Goal: Transaction & Acquisition: Purchase product/service

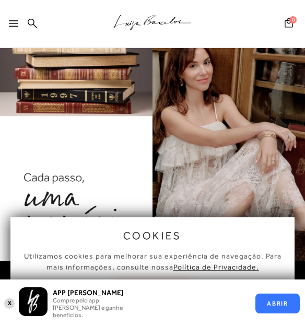
click at [8, 302] on button "X" at bounding box center [10, 303] width 10 height 12
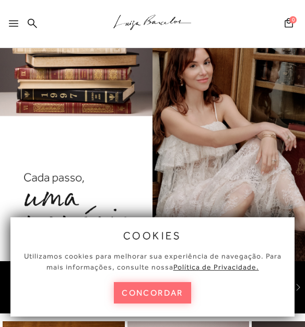
click at [143, 298] on button "concordar" at bounding box center [152, 292] width 77 height 21
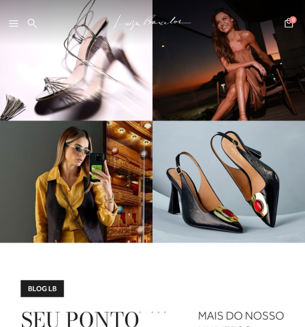
click at [14, 26] on icon at bounding box center [13, 23] width 9 height 6
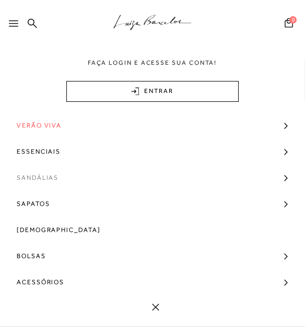
click at [31, 181] on span "Sandálias" at bounding box center [38, 178] width 42 height 26
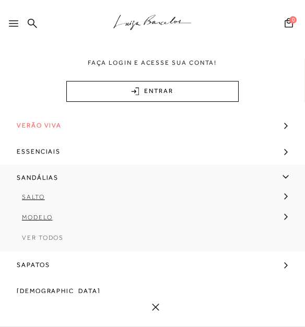
click at [46, 242] on link "Ver Todos" at bounding box center [152, 241] width 305 height 20
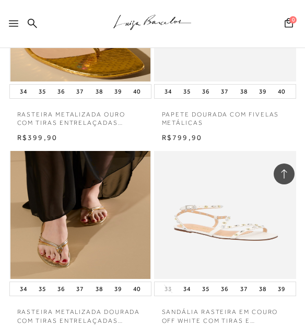
scroll to position [934, 0]
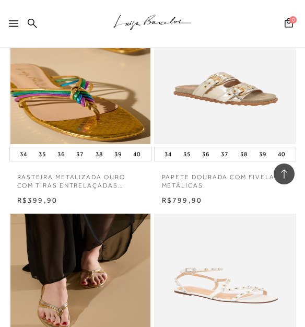
click at [11, 21] on icon at bounding box center [13, 23] width 9 height 6
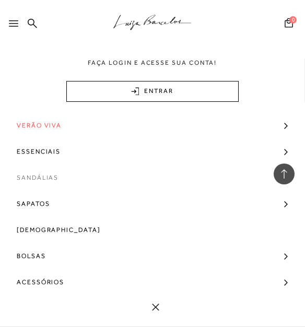
click at [32, 176] on span "Sandálias" at bounding box center [38, 178] width 42 height 26
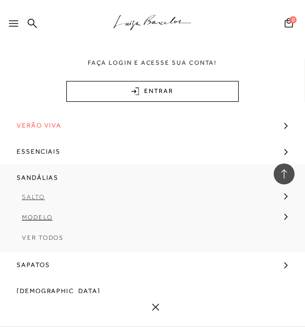
click at [31, 199] on span "Salto" at bounding box center [33, 196] width 23 height 7
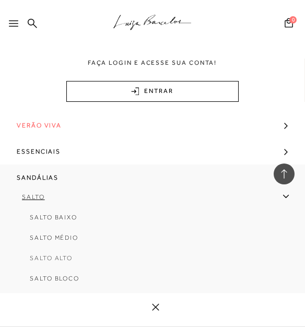
click at [48, 260] on span "Salto Alto" at bounding box center [51, 257] width 43 height 7
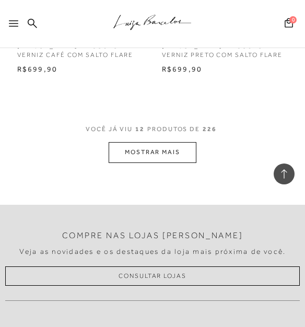
scroll to position [1212, 0]
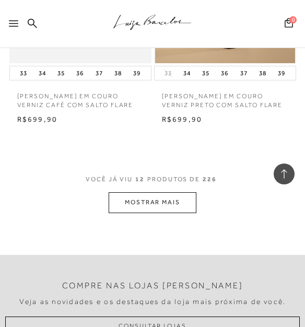
click at [177, 196] on button "MOSTRAR MAIS" at bounding box center [153, 202] width 88 height 20
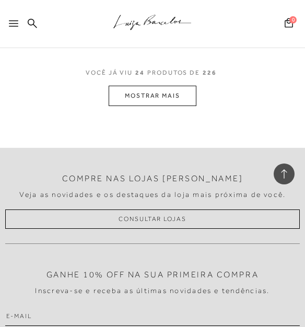
scroll to position [2529, 0]
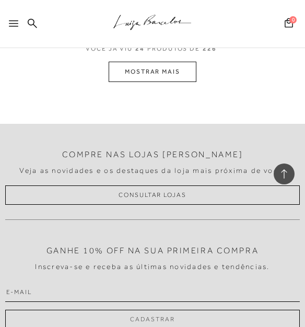
click at [17, 24] on icon at bounding box center [13, 23] width 9 height 6
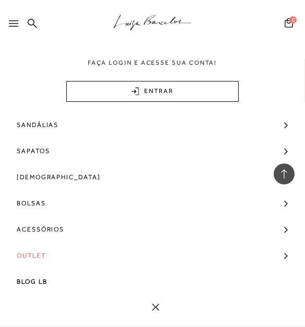
scroll to position [54, 0]
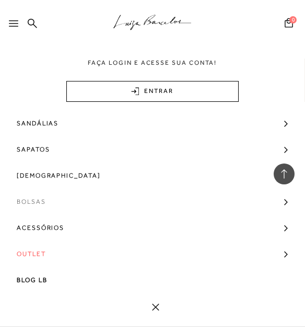
click at [29, 196] on span "Bolsas" at bounding box center [31, 202] width 29 height 26
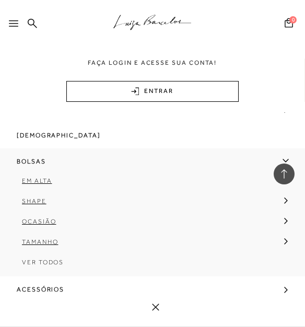
scroll to position [104, 0]
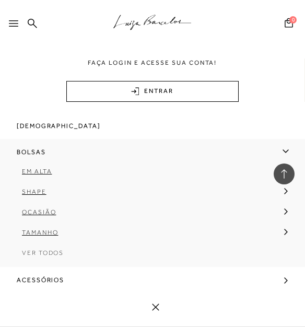
click at [38, 252] on span "Ver Todos" at bounding box center [43, 252] width 42 height 7
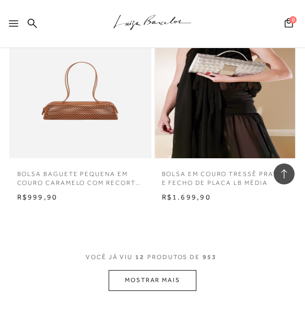
scroll to position [1045, 0]
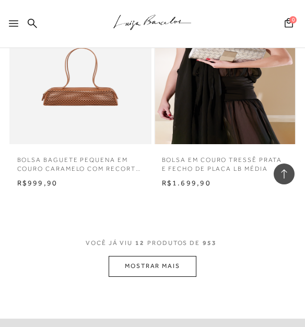
click at [149, 267] on button "MOSTRAR MAIS" at bounding box center [153, 266] width 88 height 20
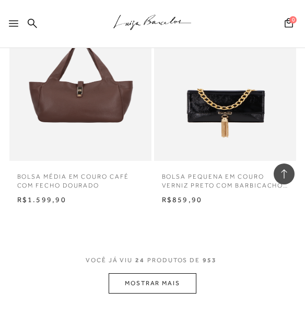
scroll to position [2111, 0]
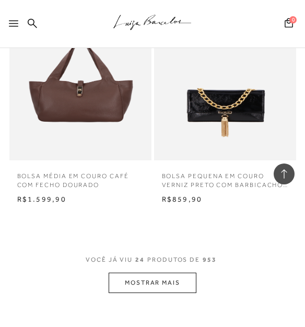
click at [164, 283] on button "MOSTRAR MAIS" at bounding box center [153, 283] width 88 height 20
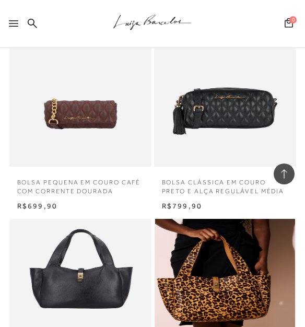
scroll to position [2466, 0]
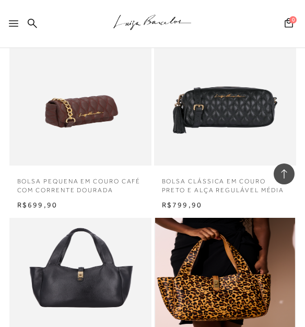
click at [108, 104] on img at bounding box center [80, 102] width 140 height 128
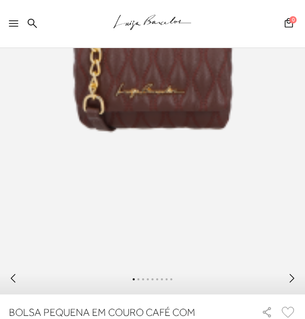
scroll to position [272, 0]
click at [297, 284] on icon at bounding box center [292, 278] width 10 height 10
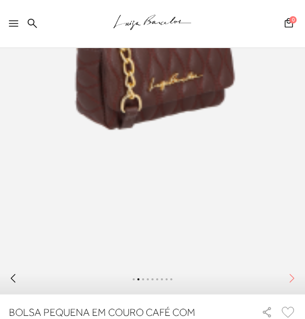
click at [297, 284] on icon at bounding box center [292, 278] width 10 height 10
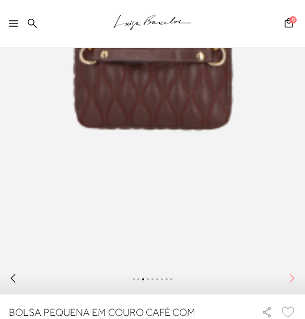
click at [297, 284] on icon at bounding box center [292, 278] width 10 height 10
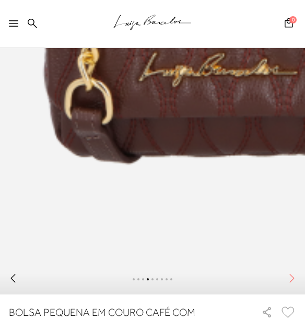
click at [297, 284] on icon at bounding box center [292, 278] width 10 height 10
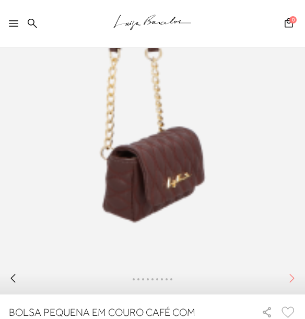
click at [297, 284] on icon at bounding box center [292, 278] width 10 height 10
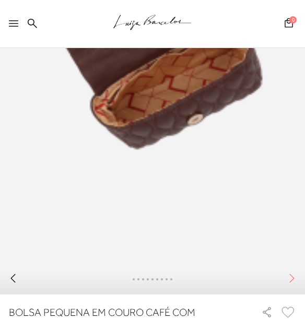
click at [297, 284] on icon at bounding box center [292, 278] width 10 height 10
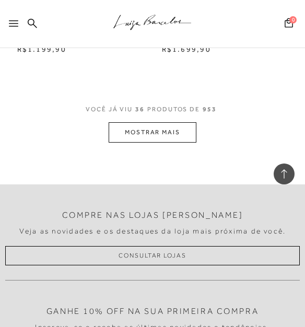
scroll to position [3350, 0]
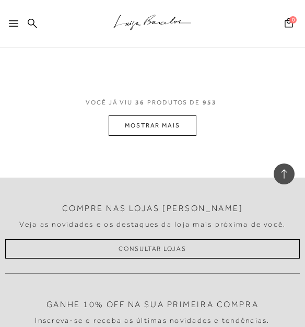
click at [170, 125] on button "MOSTRAR MAIS" at bounding box center [153, 125] width 88 height 20
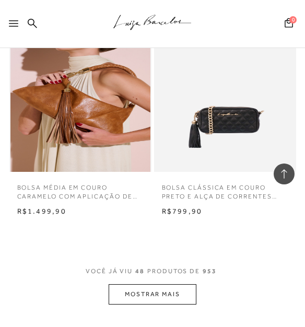
scroll to position [4334, 0]
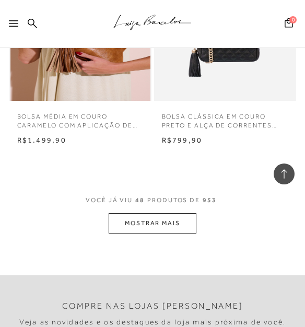
click at [10, 20] on icon at bounding box center [13, 23] width 9 height 6
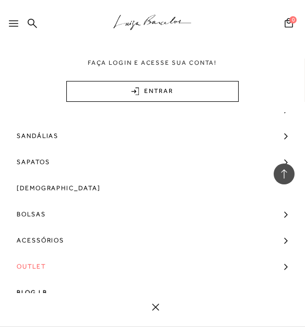
scroll to position [54, 0]
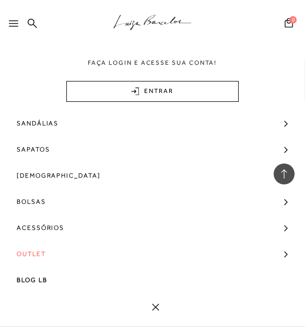
click at [54, 254] on link "Outlet" at bounding box center [152, 254] width 305 height 26
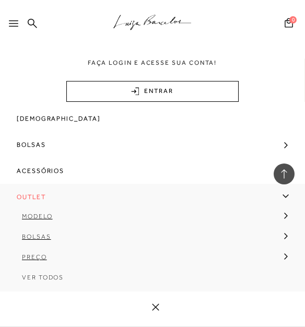
scroll to position [117, 0]
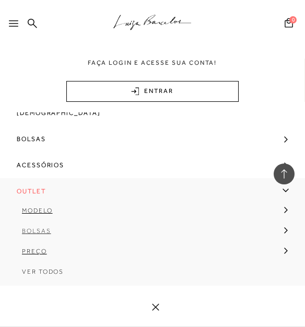
click at [38, 232] on span "Bolsas" at bounding box center [36, 230] width 29 height 7
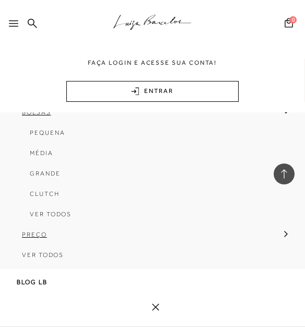
scroll to position [238, 0]
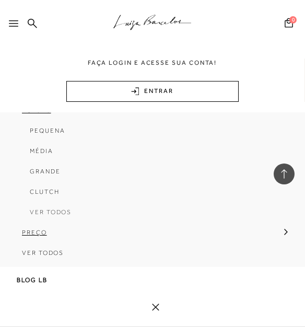
click at [52, 214] on span "Ver Todos" at bounding box center [51, 211] width 42 height 7
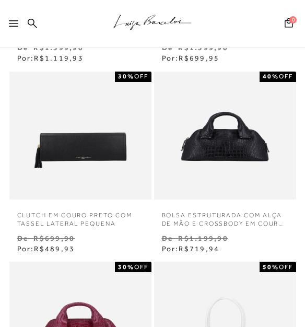
scroll to position [286, 0]
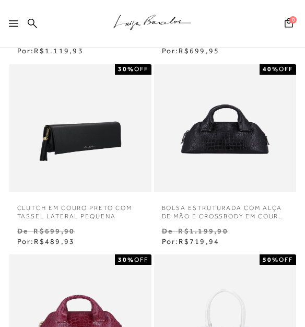
click at [72, 149] on img at bounding box center [80, 128] width 140 height 128
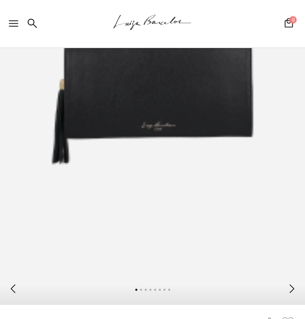
scroll to position [272, 0]
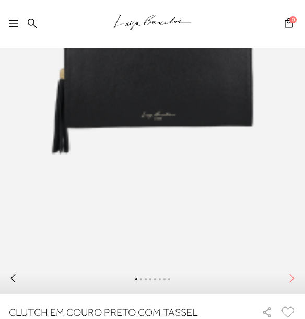
click at [297, 284] on icon at bounding box center [292, 278] width 10 height 10
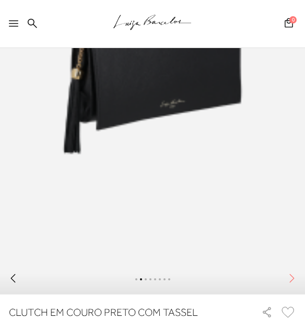
click at [297, 284] on icon at bounding box center [292, 278] width 10 height 10
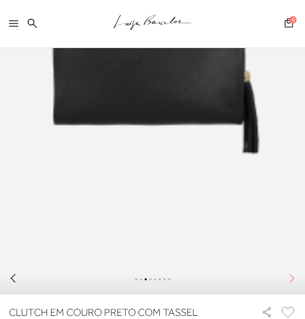
click at [297, 284] on icon at bounding box center [292, 278] width 10 height 10
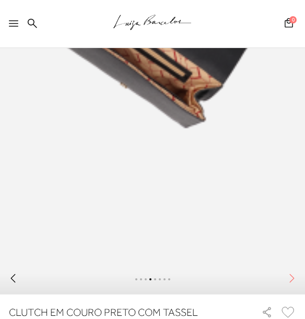
click at [297, 284] on icon at bounding box center [292, 278] width 10 height 10
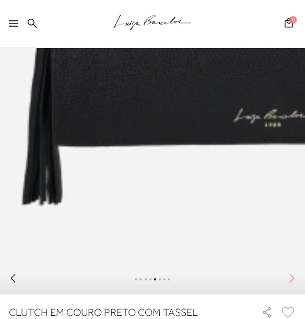
click at [297, 284] on icon at bounding box center [292, 278] width 10 height 10
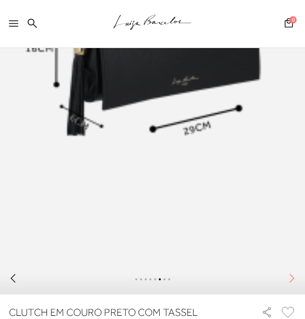
click at [297, 284] on icon at bounding box center [292, 278] width 10 height 10
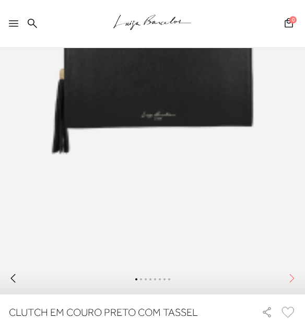
click at [297, 284] on icon at bounding box center [292, 278] width 10 height 10
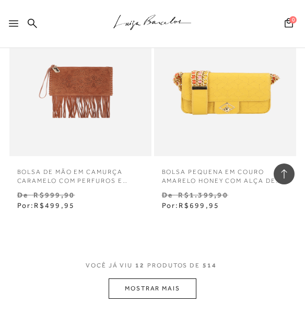
scroll to position [1101, 0]
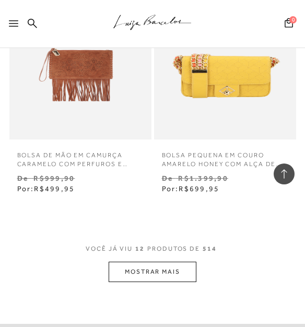
click at [171, 270] on button "MOSTRAR MAIS" at bounding box center [153, 272] width 88 height 20
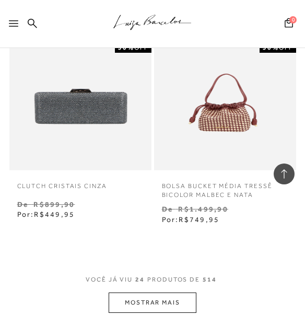
scroll to position [2264, 0]
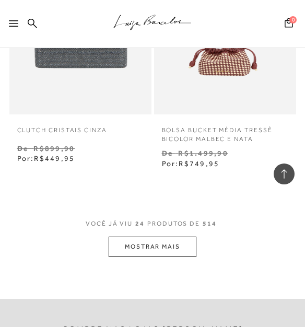
click at [160, 248] on button "MOSTRAR MAIS" at bounding box center [153, 247] width 88 height 20
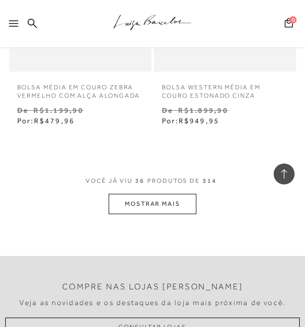
scroll to position [3650, 0]
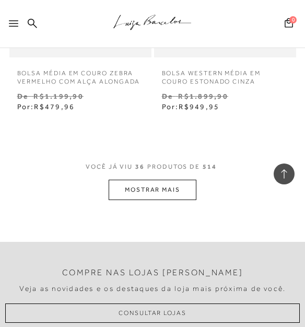
click at [182, 195] on button "MOSTRAR MAIS" at bounding box center [153, 190] width 88 height 20
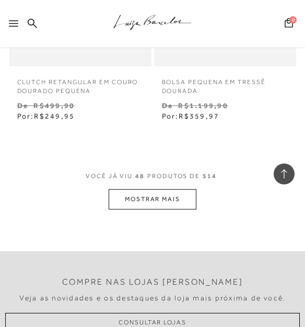
scroll to position [4823, 0]
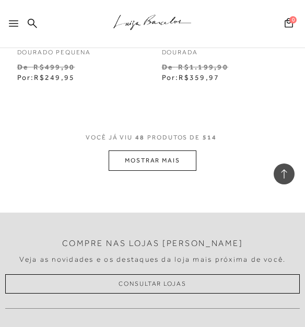
click at [169, 153] on button "MOSTRAR MAIS" at bounding box center [153, 160] width 88 height 20
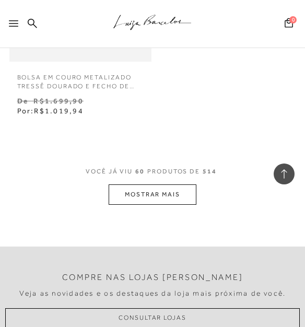
scroll to position [6132, 0]
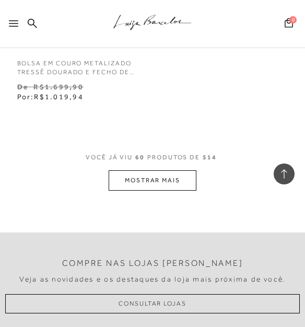
click at [159, 177] on button "MOSTRAR MAIS" at bounding box center [153, 180] width 88 height 20
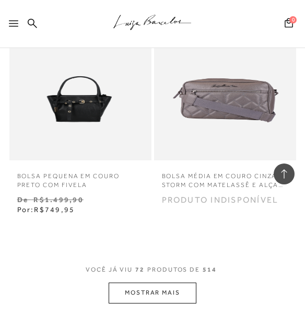
scroll to position [7212, 0]
